Goal: Task Accomplishment & Management: Complete application form

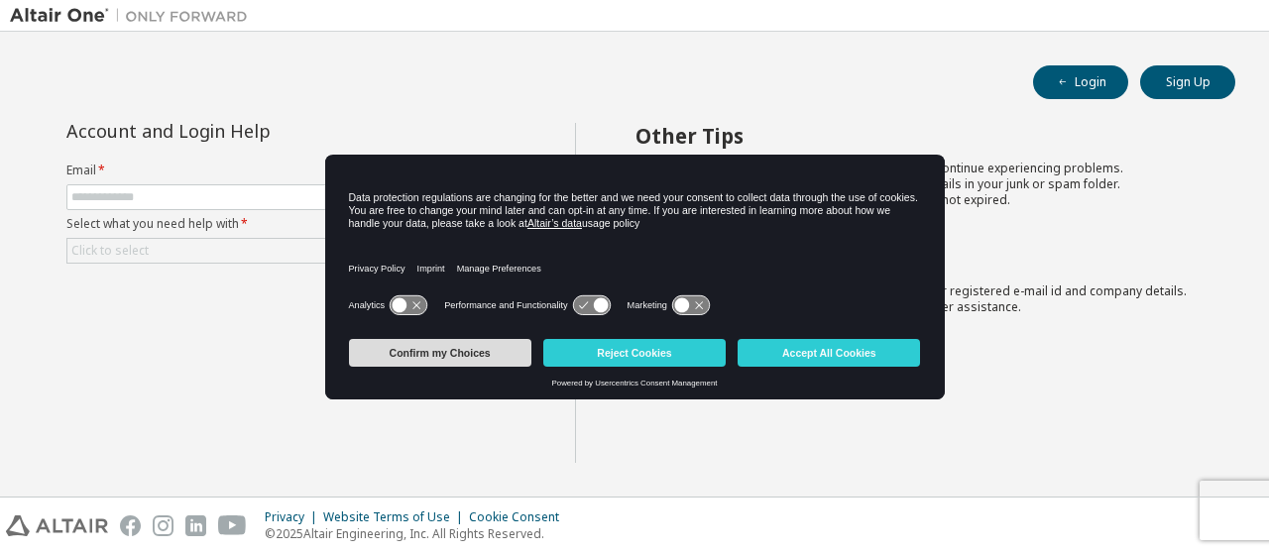
click at [435, 340] on button "Confirm my Choices" at bounding box center [440, 353] width 182 height 28
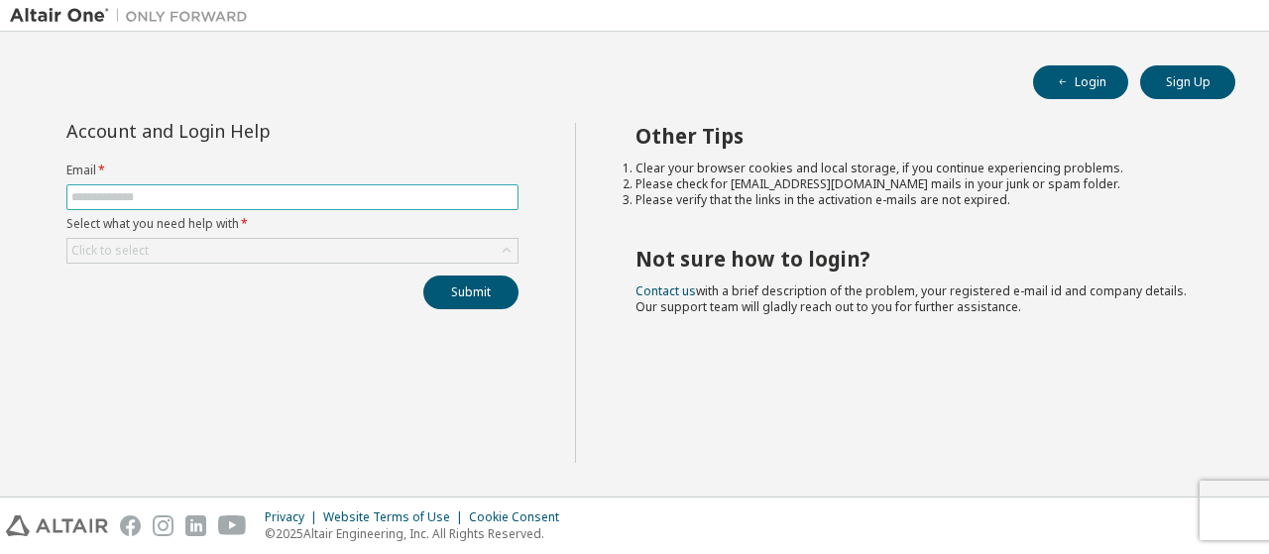
click at [260, 202] on input "text" at bounding box center [292, 197] width 442 height 16
click at [170, 248] on div "Click to select" at bounding box center [292, 251] width 450 height 24
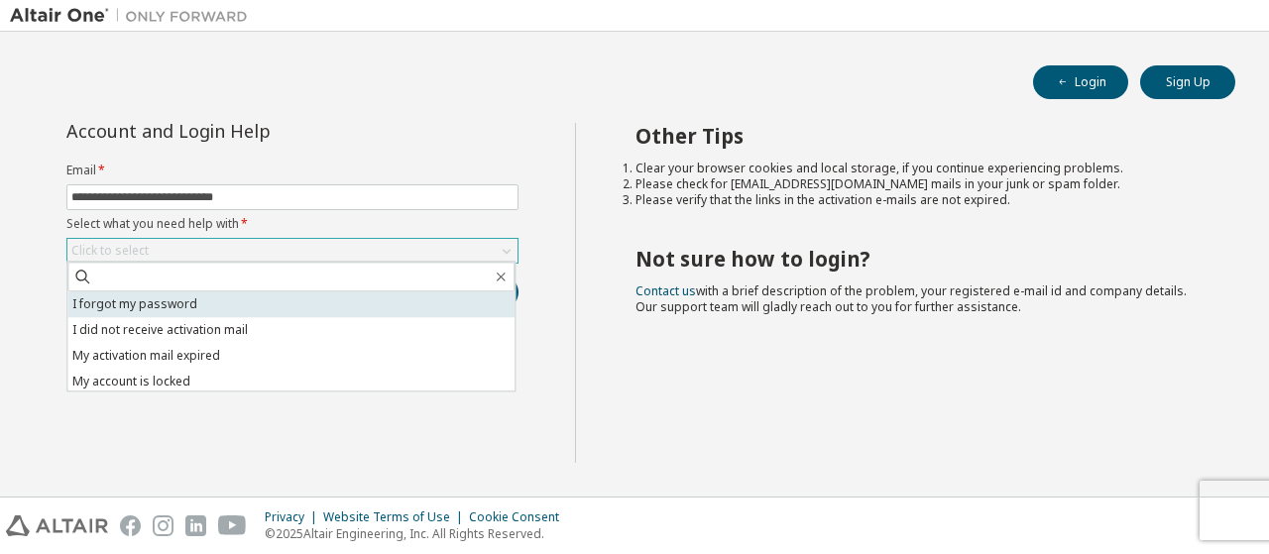
click at [147, 298] on li "I forgot my password" at bounding box center [290, 304] width 447 height 26
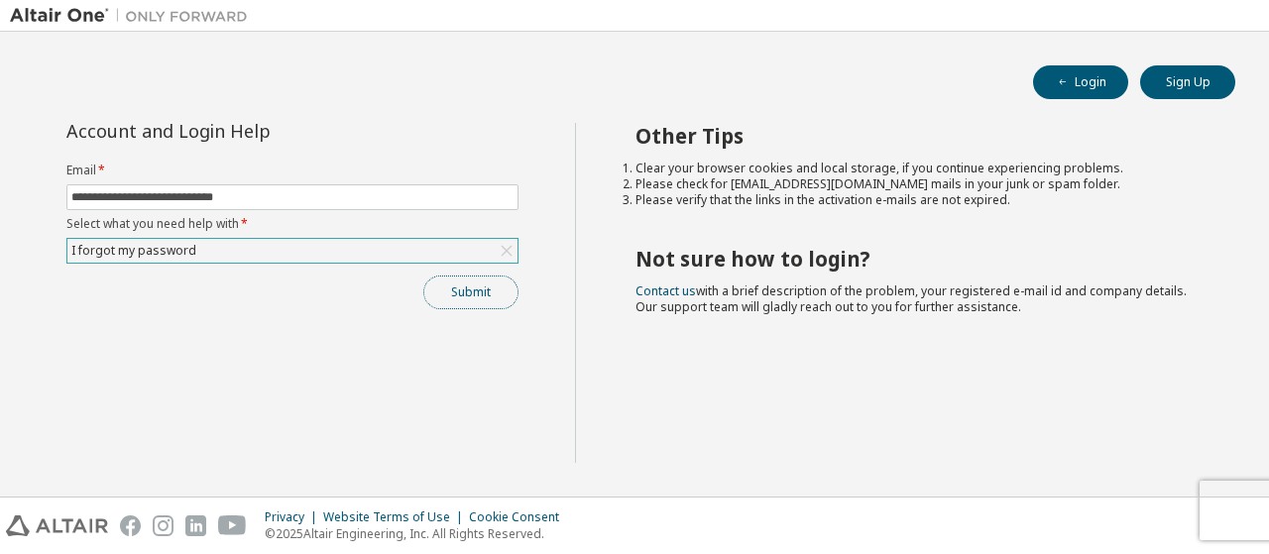
click at [473, 279] on button "Submit" at bounding box center [470, 293] width 95 height 34
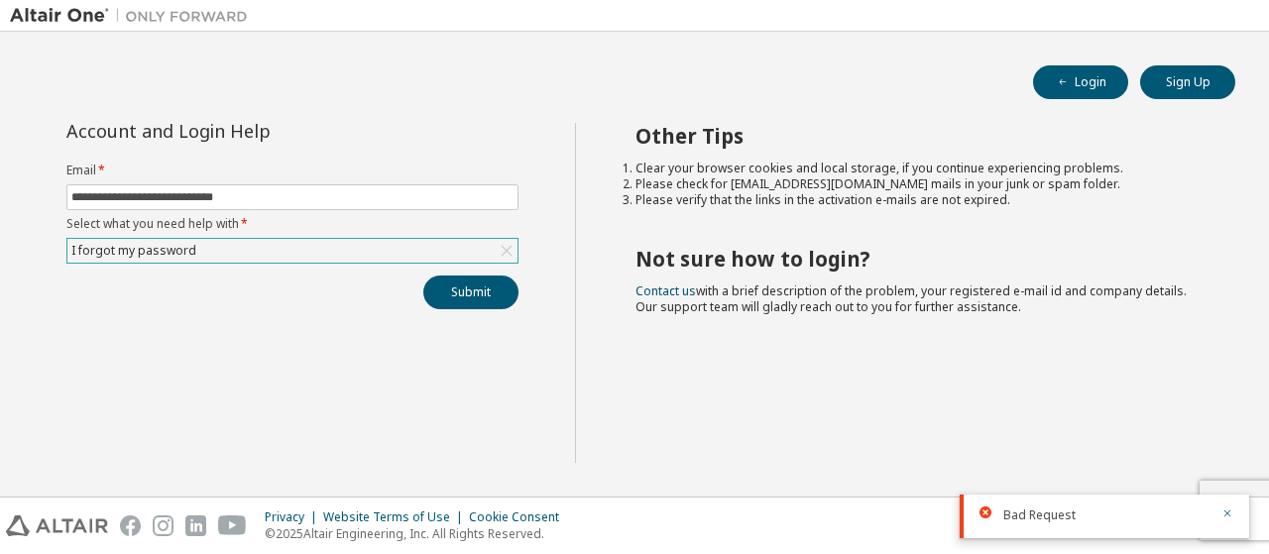
click at [1063, 502] on div "Bad Request" at bounding box center [1103, 517] width 289 height 44
click at [416, 264] on div "**********" at bounding box center [293, 216] width 476 height 186
click at [408, 259] on div "I forgot my password" at bounding box center [292, 251] width 450 height 24
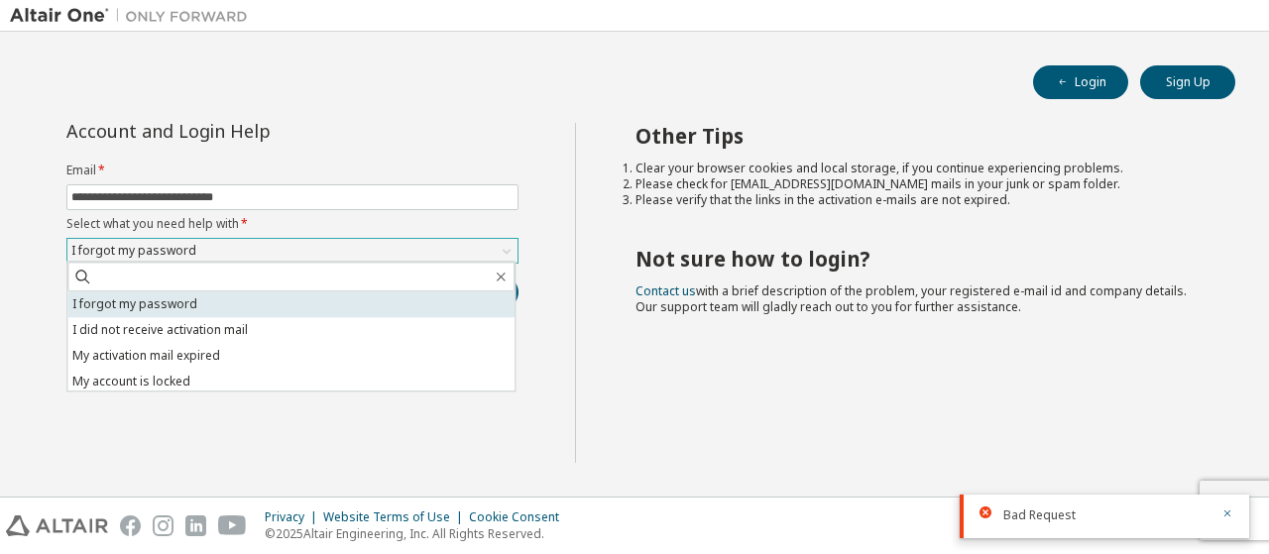
click at [349, 308] on li "I forgot my password" at bounding box center [290, 304] width 447 height 26
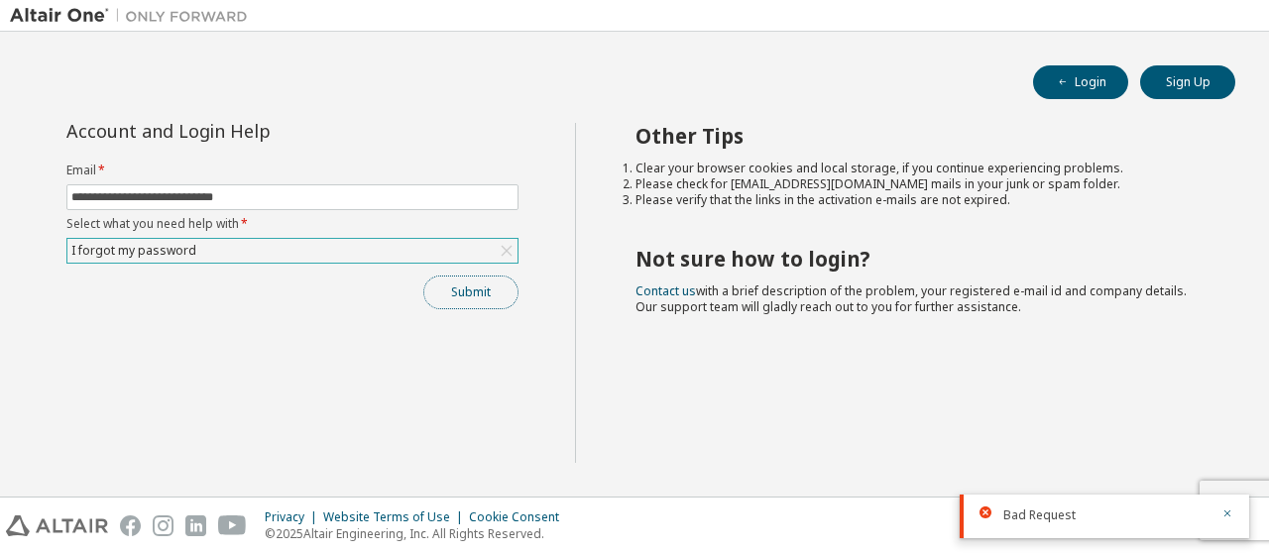
click at [484, 290] on button "Submit" at bounding box center [470, 293] width 95 height 34
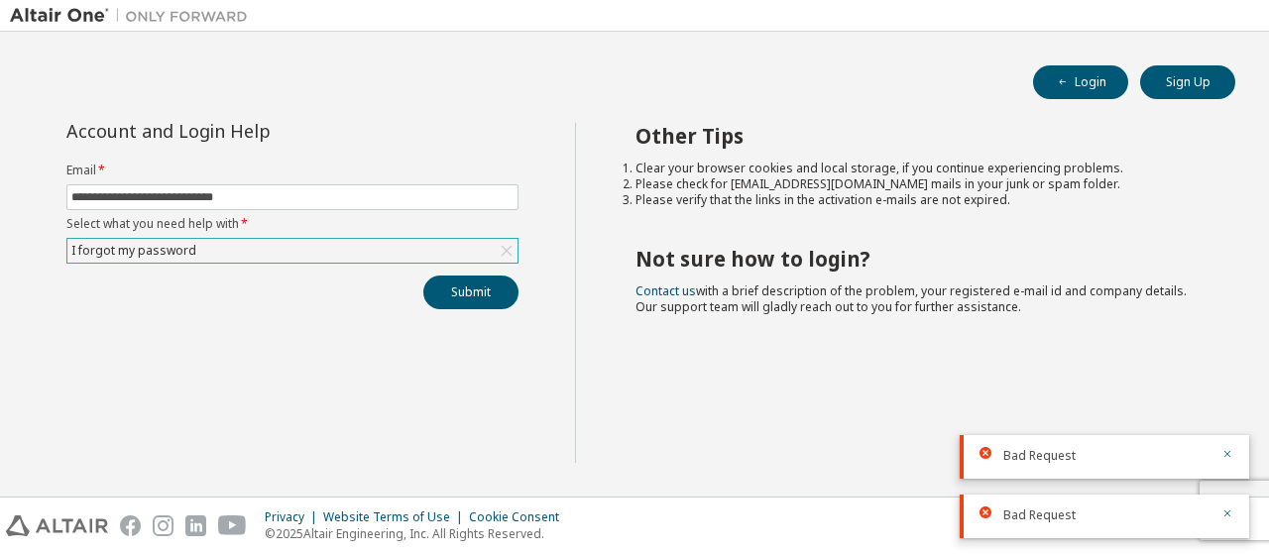
drag, startPoint x: 414, startPoint y: 217, endPoint x: 413, endPoint y: 230, distance: 12.9
click at [413, 230] on label "Select what you need help with *" at bounding box center [292, 224] width 452 height 16
click at [415, 244] on div "I forgot my password" at bounding box center [292, 251] width 450 height 24
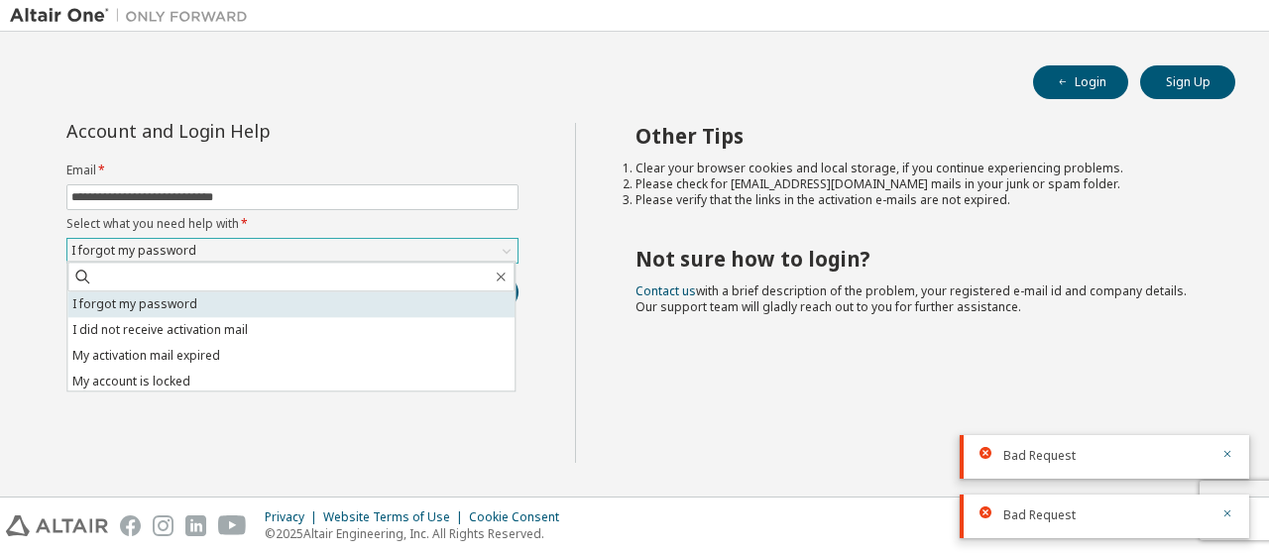
scroll to position [55, 0]
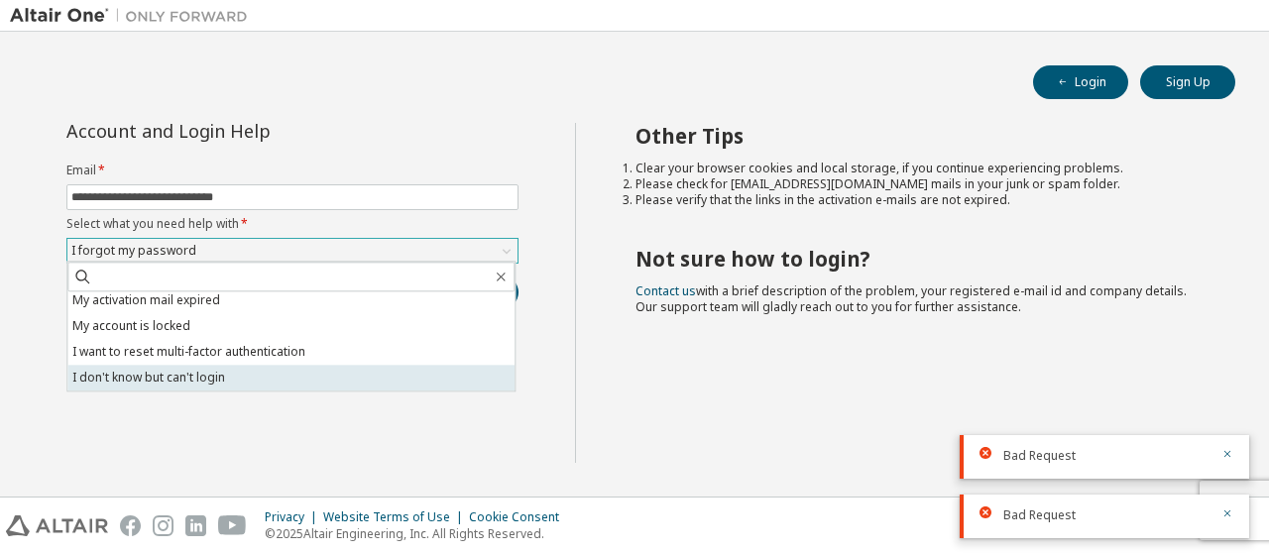
click at [301, 378] on li "I don't know but can't login" at bounding box center [290, 378] width 447 height 26
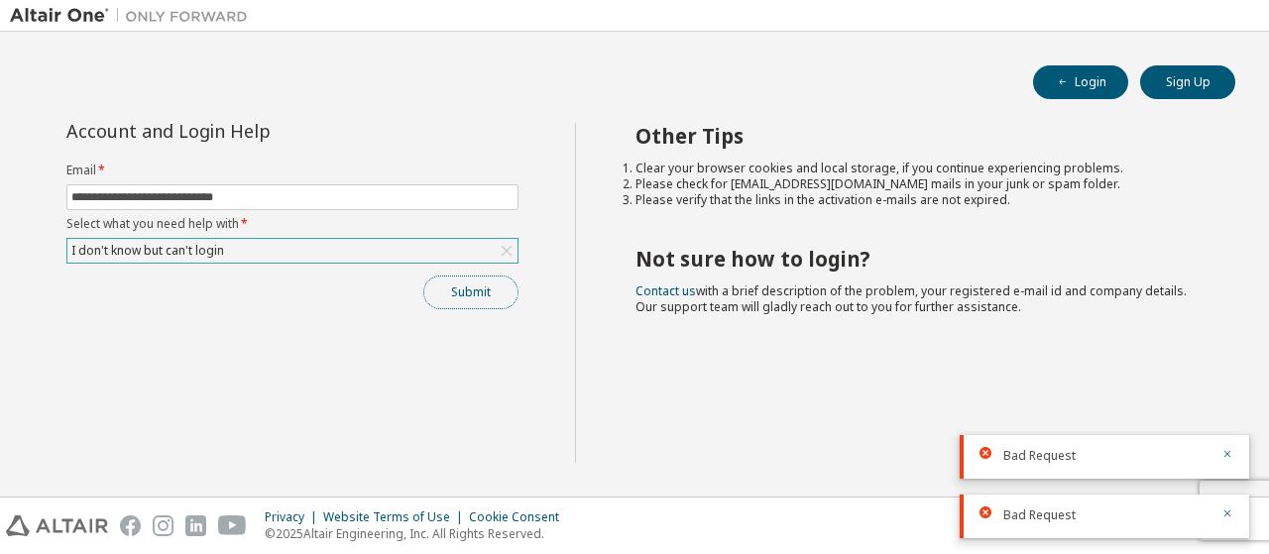
click at [488, 290] on button "Submit" at bounding box center [470, 293] width 95 height 34
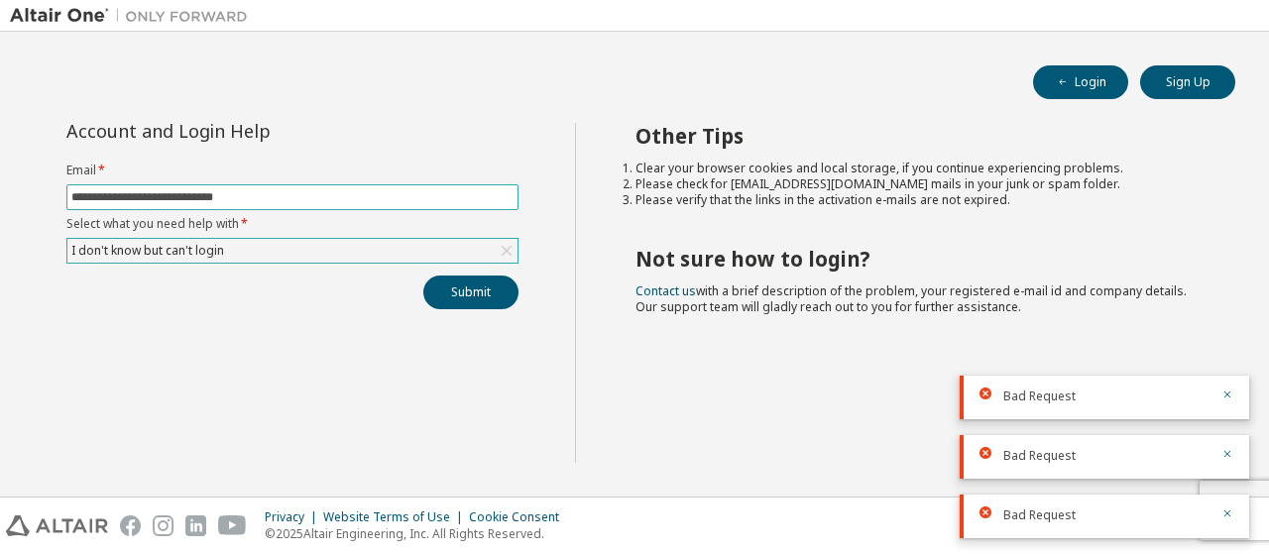
click at [358, 195] on input "**********" at bounding box center [292, 197] width 442 height 16
type input "**********"
click at [468, 278] on button "Submit" at bounding box center [470, 293] width 95 height 34
click at [378, 206] on span "**********" at bounding box center [292, 197] width 452 height 26
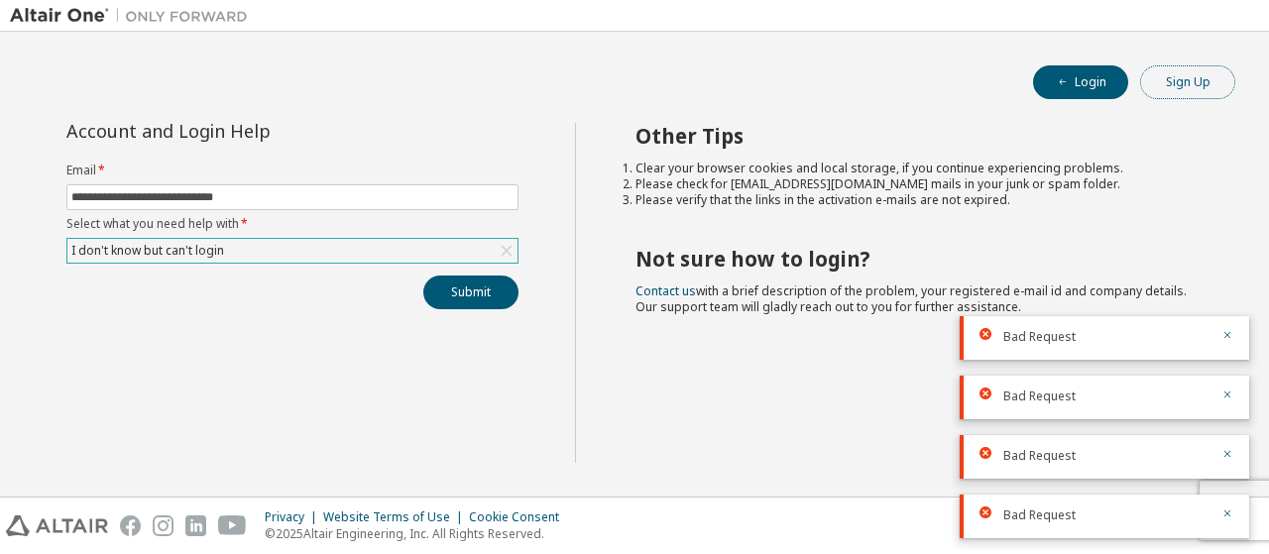
click at [1179, 82] on button "Sign Up" at bounding box center [1187, 82] width 95 height 34
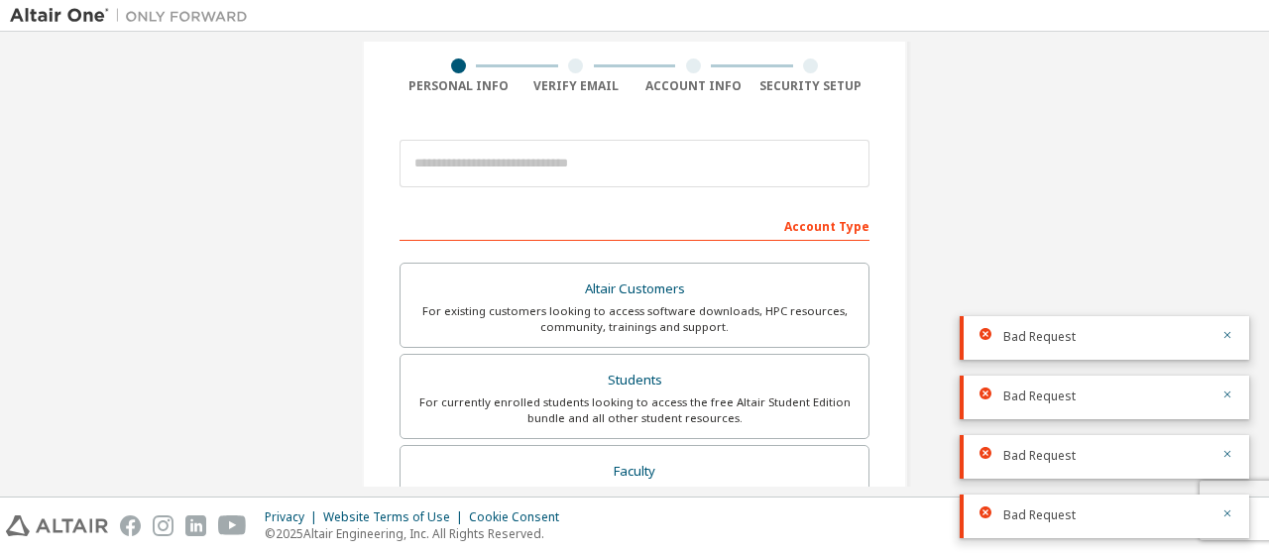
scroll to position [145, 0]
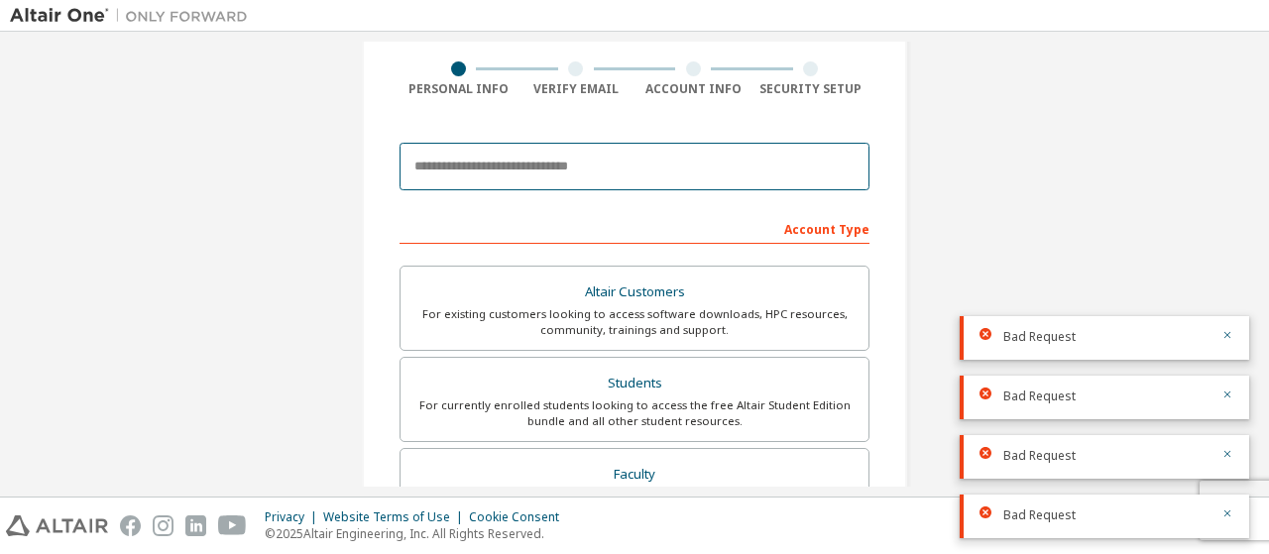
click at [789, 167] on input "email" at bounding box center [634, 167] width 470 height 48
